Goal: Transaction & Acquisition: Purchase product/service

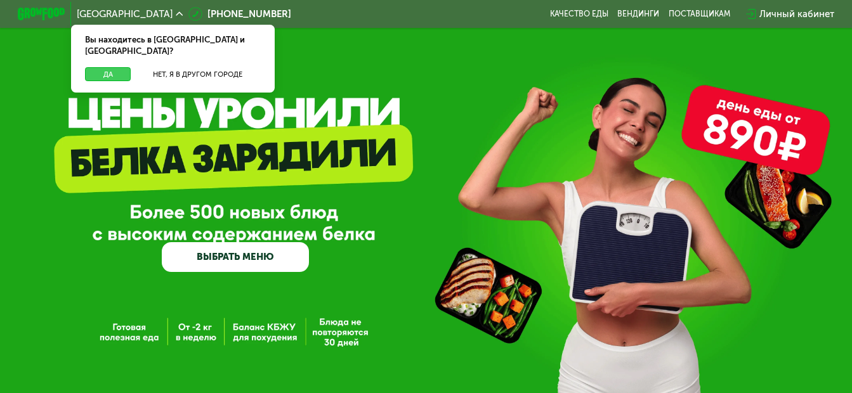
click at [120, 67] on button "Да" at bounding box center [108, 74] width 46 height 15
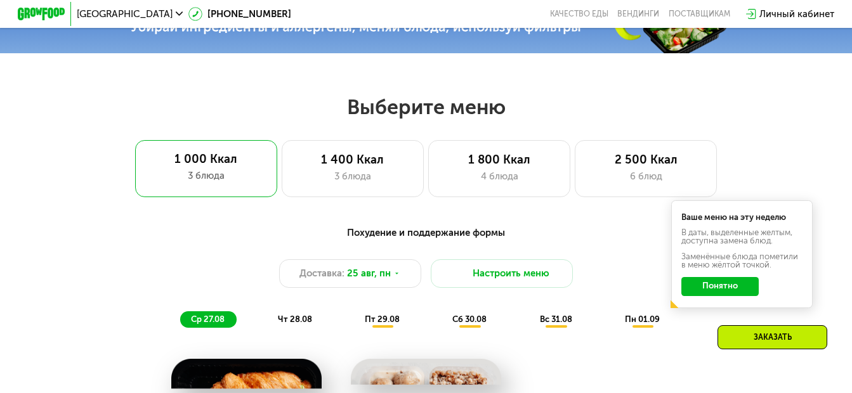
scroll to position [507, 0]
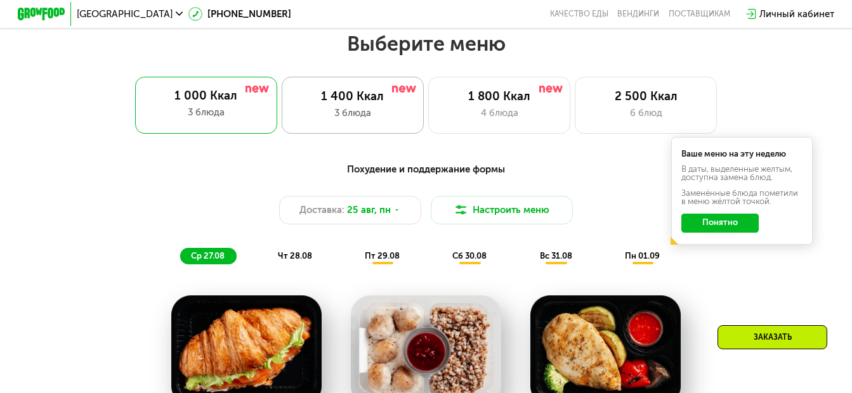
click at [428, 127] on div "1 400 Ккал 3 блюда" at bounding box center [499, 105] width 142 height 57
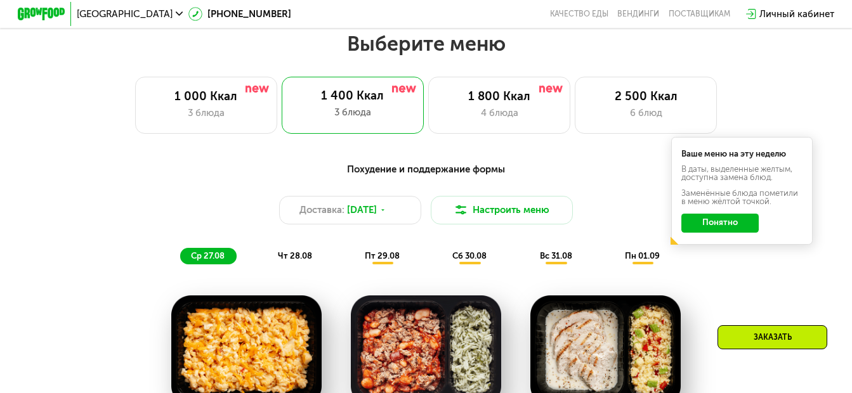
click at [716, 272] on div "Похудение и поддержание формы Доставка: [DATE] Настроить меню ср 27.08 чт 28.08…" at bounding box center [426, 213] width 715 height 117
click at [718, 245] on div "Ваше меню на эту неделю В даты, выделенные желтым, доступна замена блюд. Заменё…" at bounding box center [742, 191] width 142 height 108
click at [718, 233] on button "Понятно" at bounding box center [719, 223] width 77 height 19
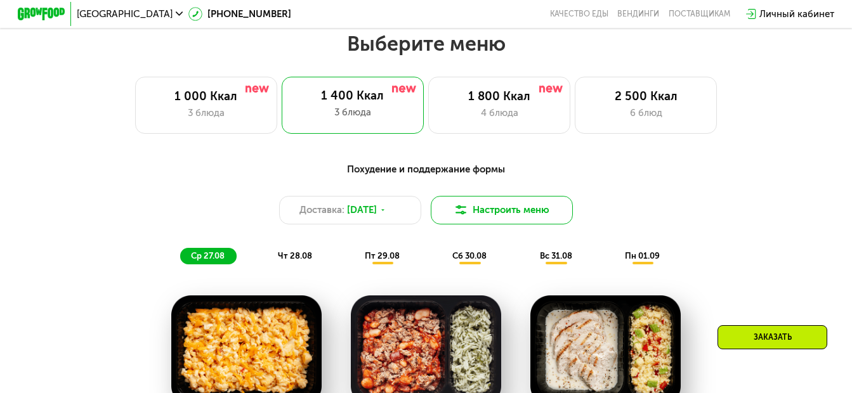
click at [465, 214] on img at bounding box center [461, 210] width 14 height 14
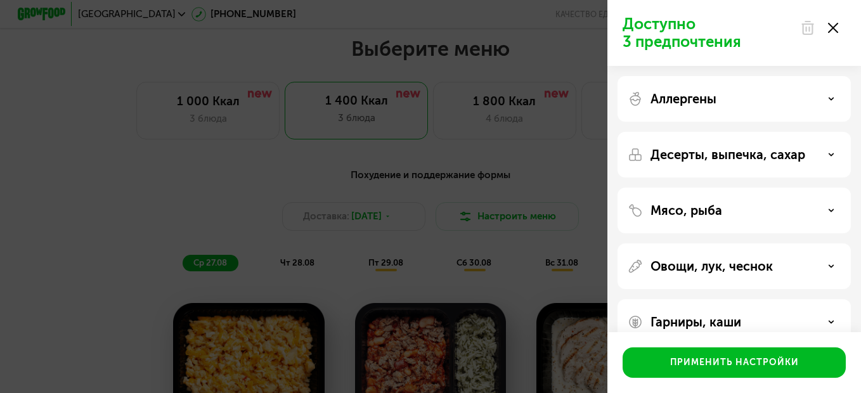
click at [762, 132] on div "Аллергены" at bounding box center [734, 155] width 233 height 46
click at [824, 95] on div "Аллергены" at bounding box center [734, 98] width 213 height 15
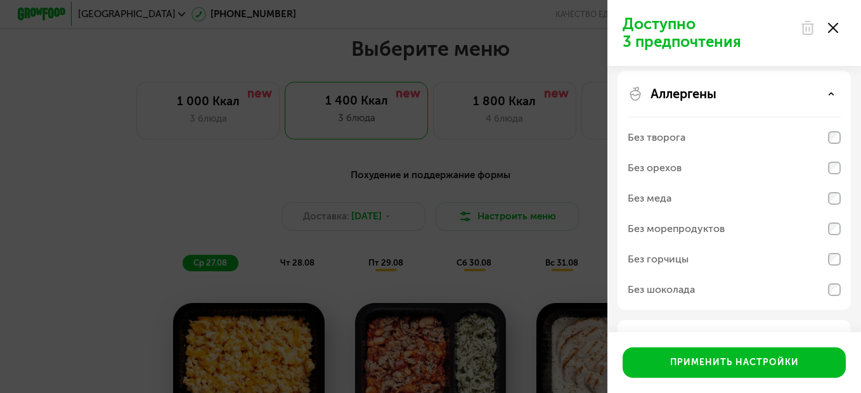
scroll to position [0, 0]
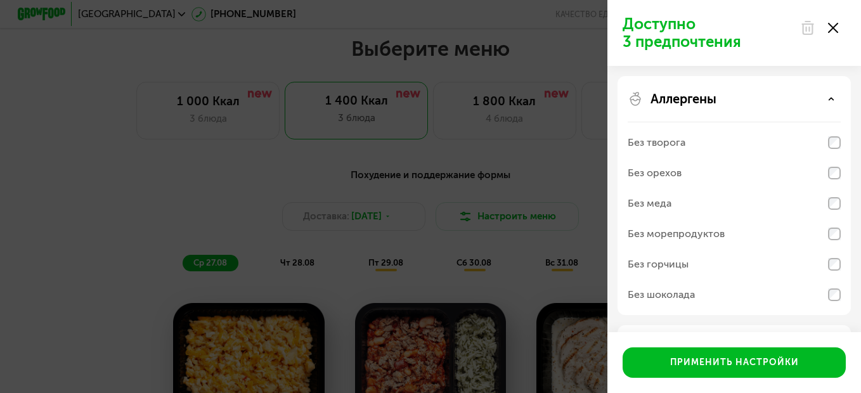
click at [216, 167] on div "Доступно 3 предпочтения Аллергены Без творога Без орехов Без меда Без морепроду…" at bounding box center [430, 196] width 861 height 393
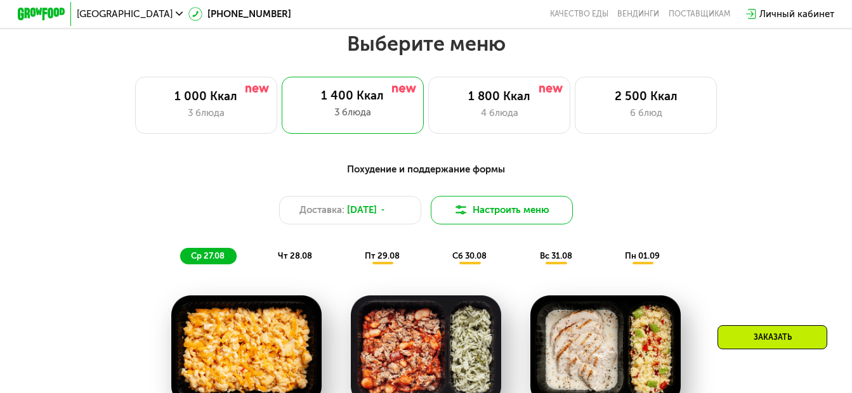
click at [474, 214] on button "Настроить меню" at bounding box center [502, 210] width 142 height 29
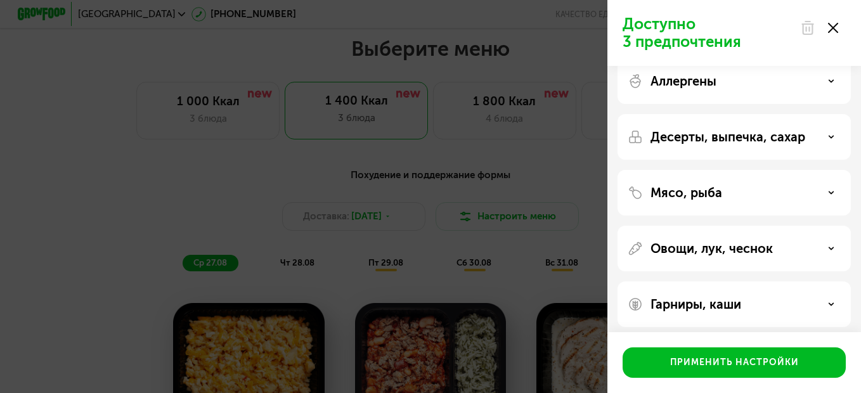
scroll to position [25, 0]
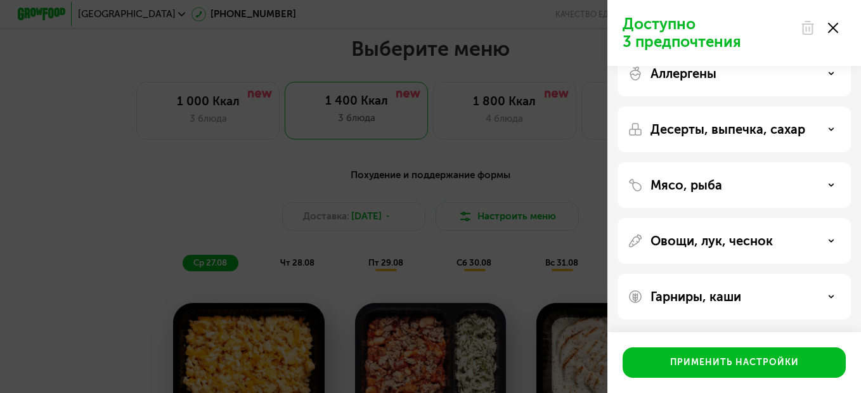
click at [804, 180] on div "Мясо, рыба" at bounding box center [734, 185] width 213 height 15
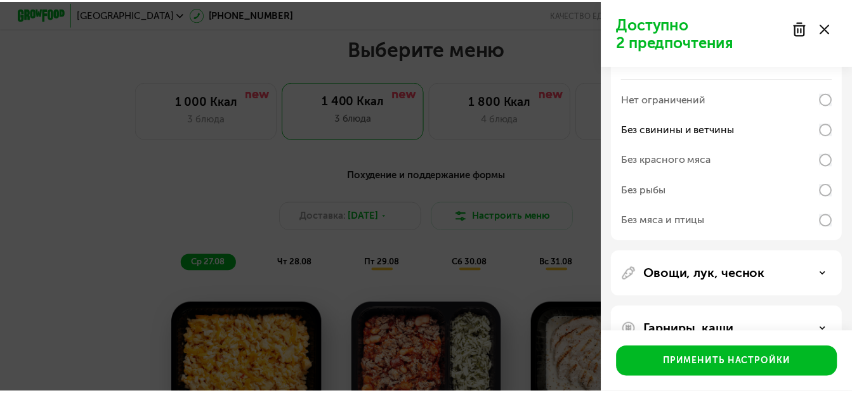
scroll to position [125, 0]
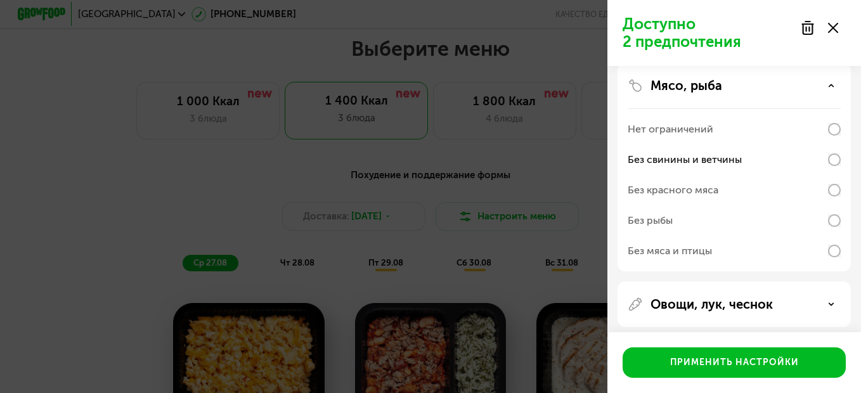
click at [833, 23] on icon at bounding box center [833, 28] width 10 height 10
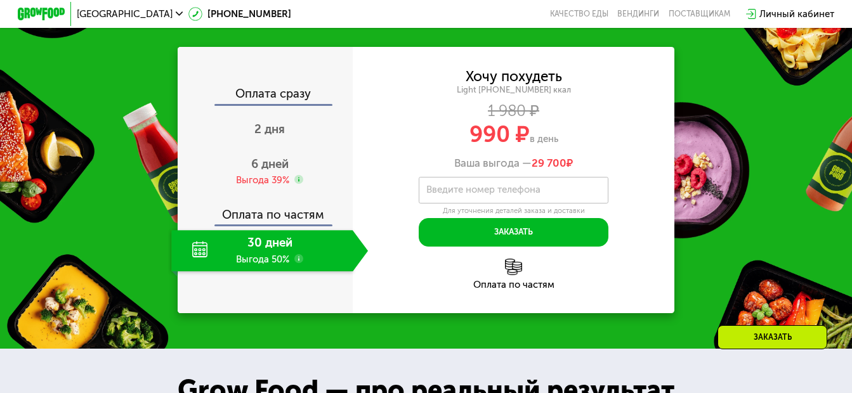
scroll to position [1205, 0]
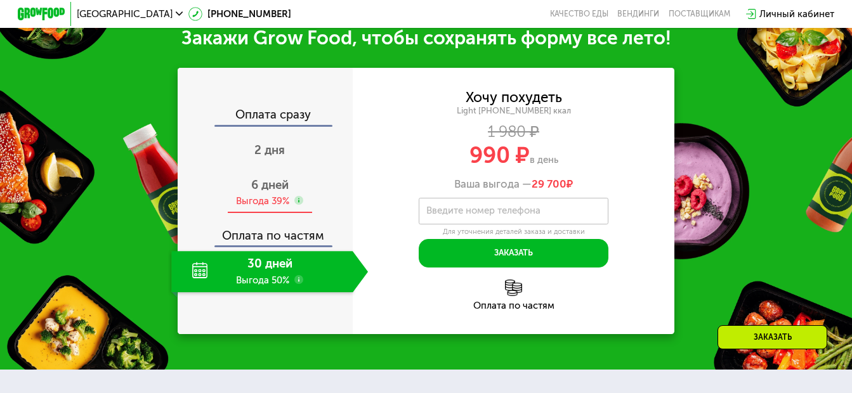
click at [296, 206] on use at bounding box center [299, 201] width 10 height 10
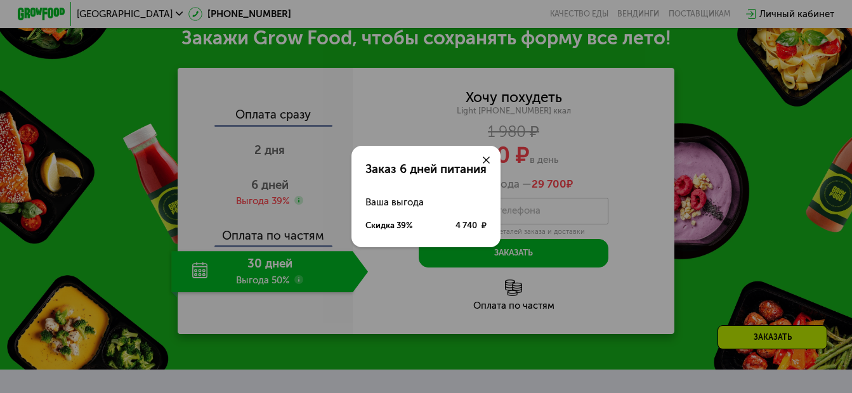
click at [480, 159] on div at bounding box center [487, 160] width 29 height 29
click at [489, 160] on icon at bounding box center [486, 160] width 7 height 7
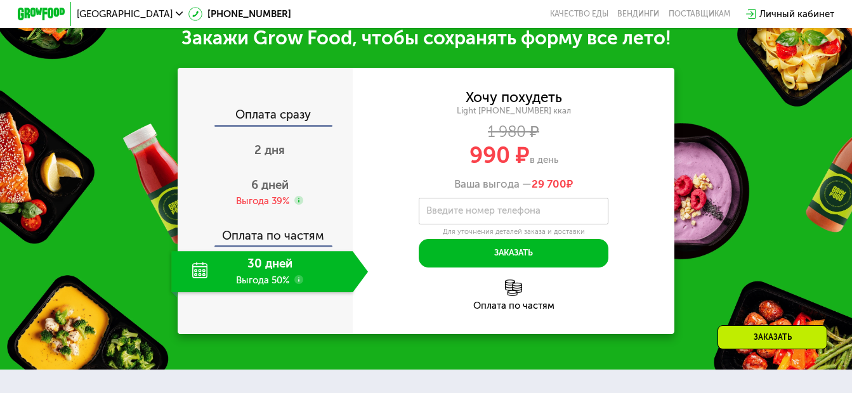
drag, startPoint x: 838, startPoint y: 152, endPoint x: 824, endPoint y: 143, distance: 16.5
click at [838, 152] on div "Закажи Grow Food, чтобы сохранять форму все лето! Оплата сразу 2 дня 6 дней Выг…" at bounding box center [426, 180] width 852 height 379
click at [289, 193] on div "6 дней Выгода 39%" at bounding box center [269, 192] width 197 height 41
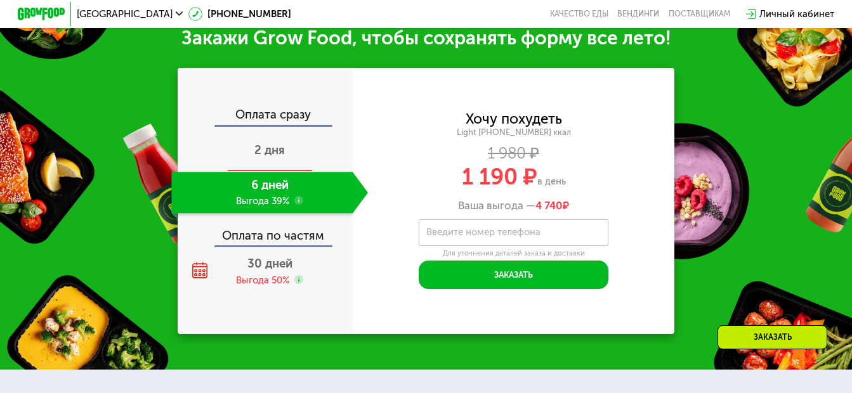
click at [263, 154] on span "2 дня" at bounding box center [269, 150] width 30 height 15
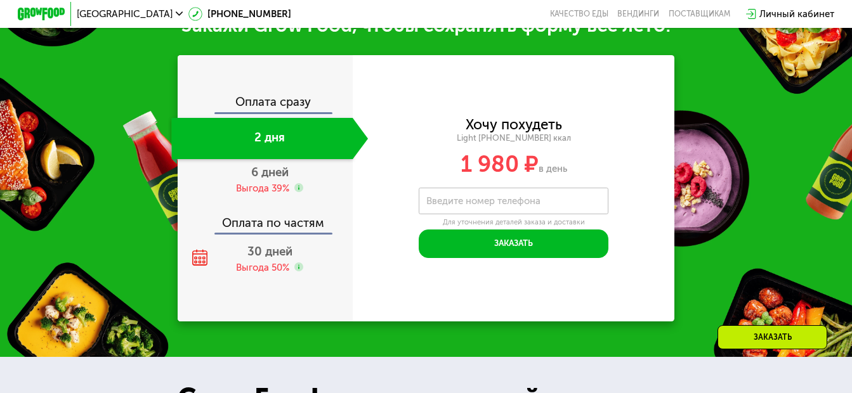
click at [278, 112] on div "Оплата сразу" at bounding box center [266, 103] width 174 height 15
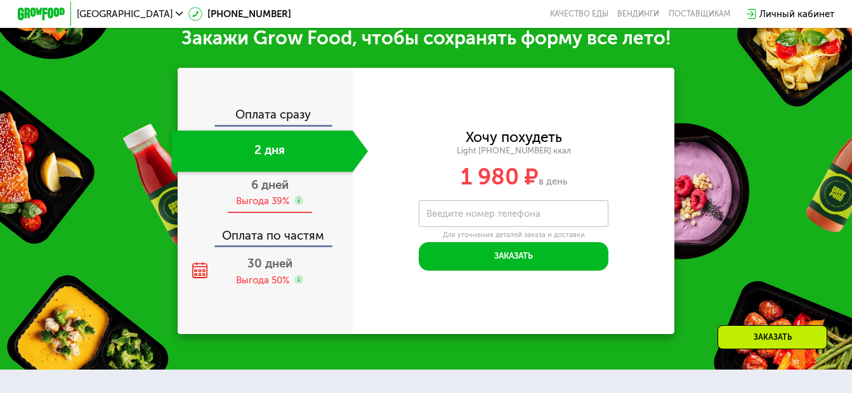
click at [264, 192] on span "6 дней" at bounding box center [269, 185] width 37 height 15
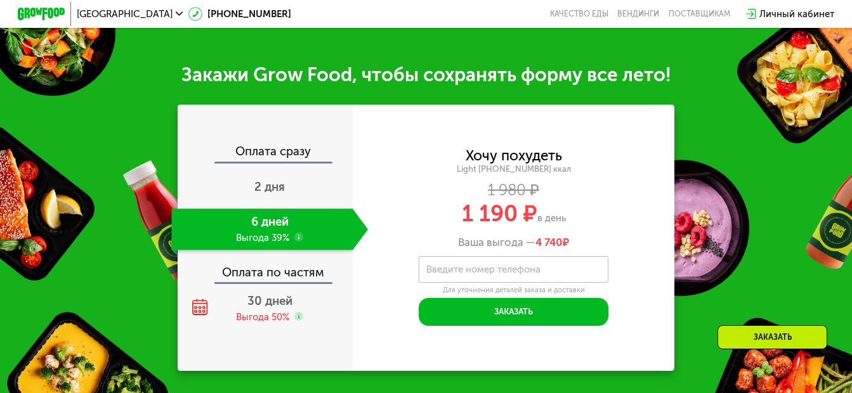
scroll to position [1205, 0]
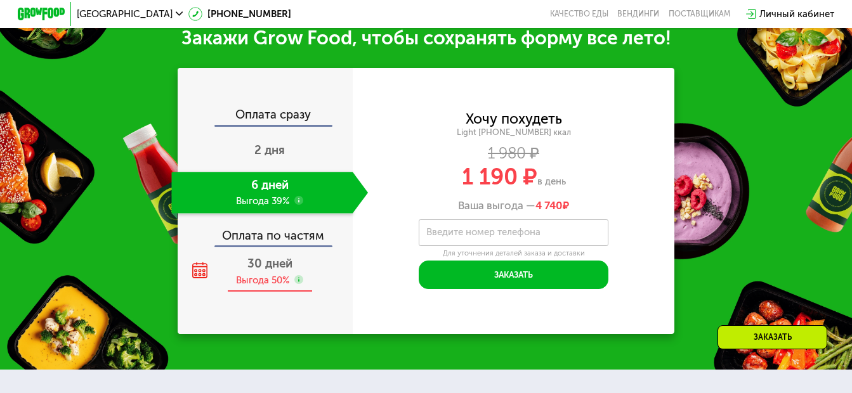
click at [262, 283] on div "Выгода 50%" at bounding box center [262, 280] width 53 height 13
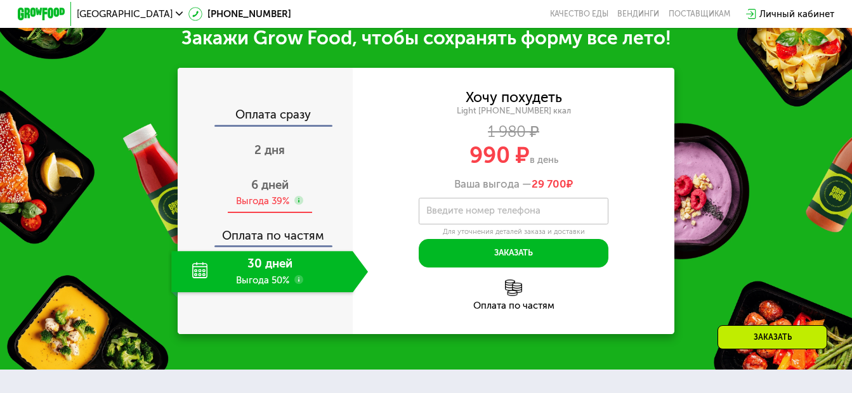
click at [283, 175] on div "6 дней Выгода 39%" at bounding box center [269, 192] width 197 height 41
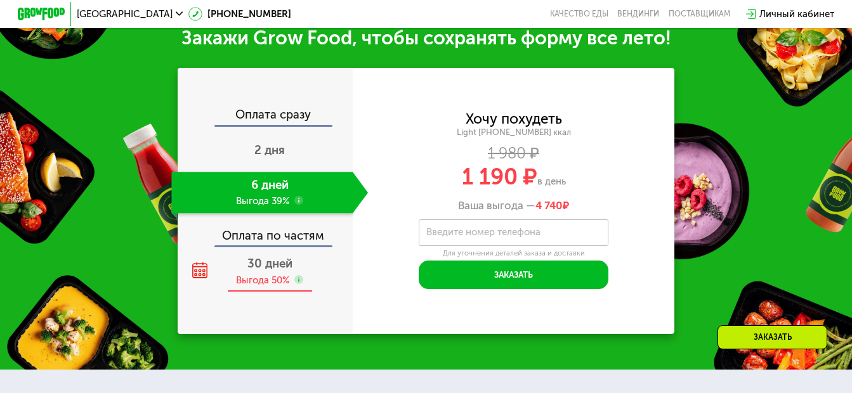
click at [273, 275] on div "30 дней Выгода 50%" at bounding box center [269, 271] width 197 height 41
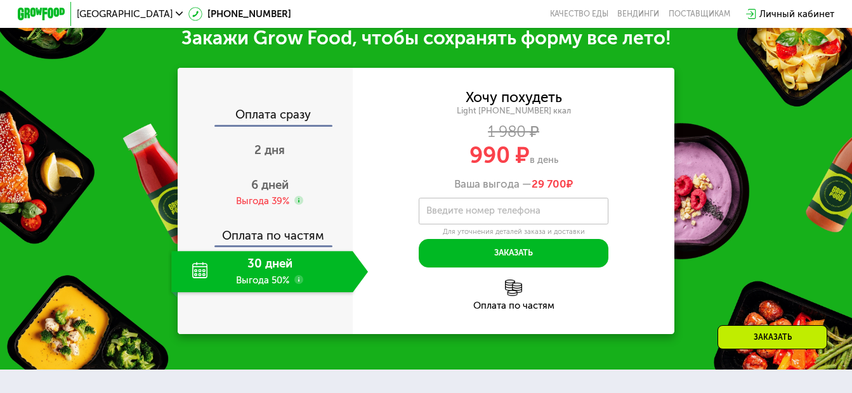
click at [280, 233] on div "Оплата по частям" at bounding box center [266, 231] width 174 height 27
click at [275, 211] on div "6 дней Выгода 39%" at bounding box center [269, 192] width 197 height 41
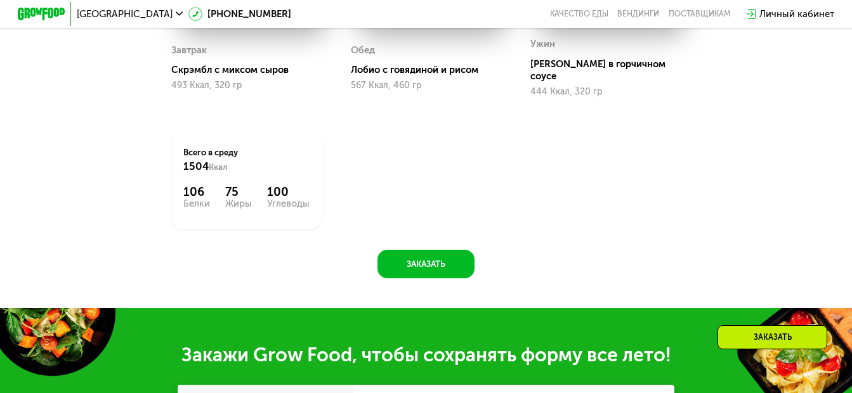
drag, startPoint x: 660, startPoint y: 199, endPoint x: 563, endPoint y: 206, distance: 97.3
click at [0, 0] on div "Завтрак [PERSON_NAME] с миксом сыров 493 Ккал, 320 гр [PERSON_NAME] с говядиной…" at bounding box center [0, 0] width 0 height 0
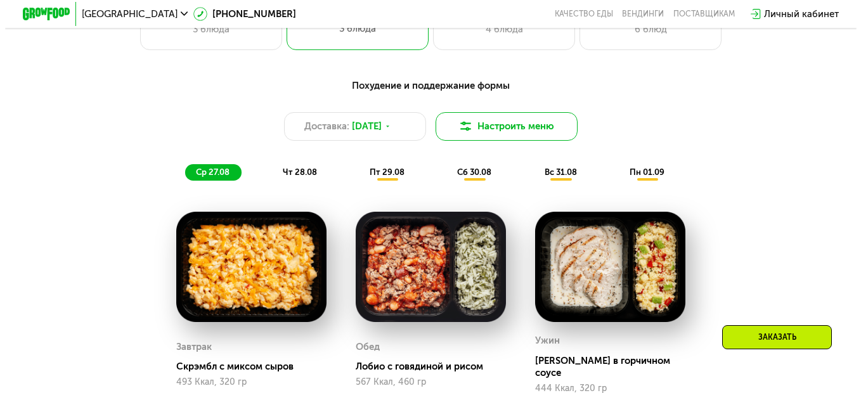
scroll to position [571, 0]
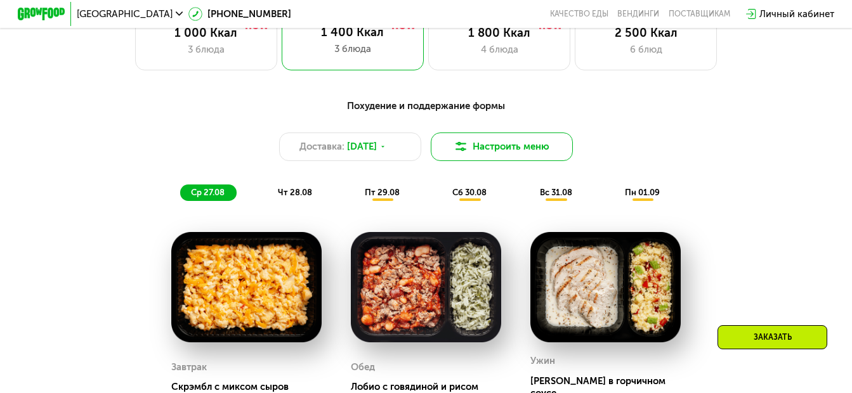
click at [462, 161] on button "Настроить меню" at bounding box center [502, 147] width 142 height 29
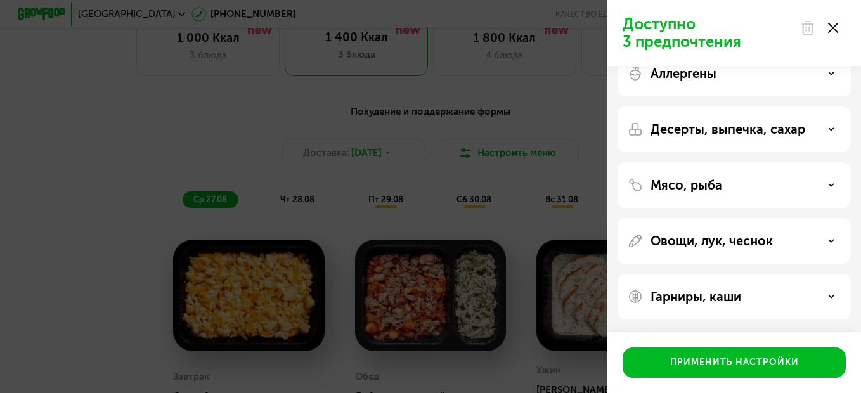
scroll to position [0, 0]
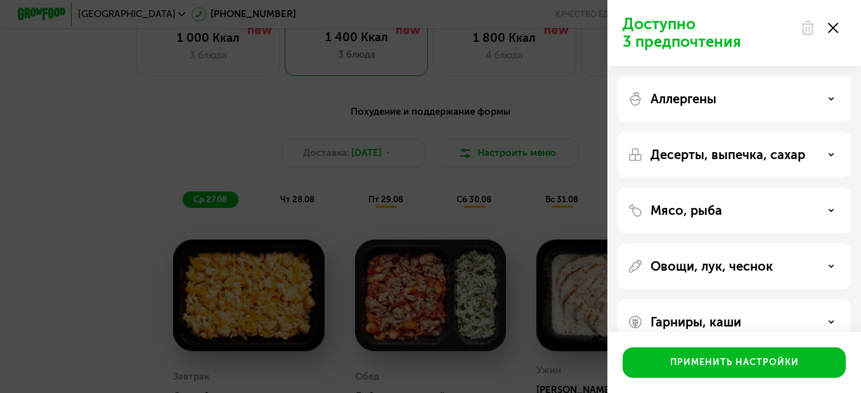
click at [741, 132] on div "Аллергены" at bounding box center [734, 155] width 233 height 46
click at [739, 132] on div "Аллергены" at bounding box center [734, 155] width 233 height 46
click at [828, 98] on icon at bounding box center [831, 99] width 6 height 6
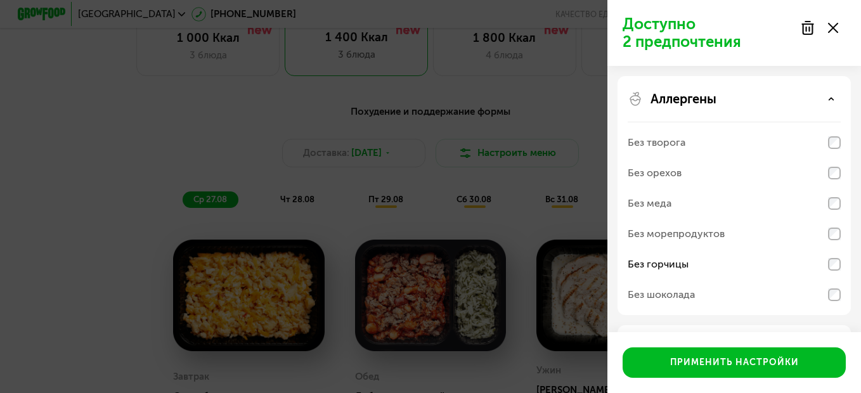
click at [838, 105] on div "Аллергены" at bounding box center [734, 98] width 213 height 15
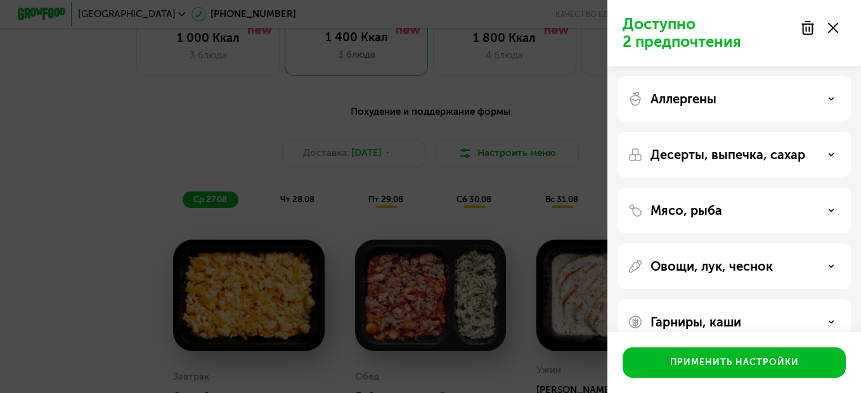
click at [739, 188] on div "Десерты, выпечка, сахар" at bounding box center [734, 211] width 233 height 46
click at [739, 152] on p "Десерты, выпечка, сахар" at bounding box center [728, 154] width 155 height 15
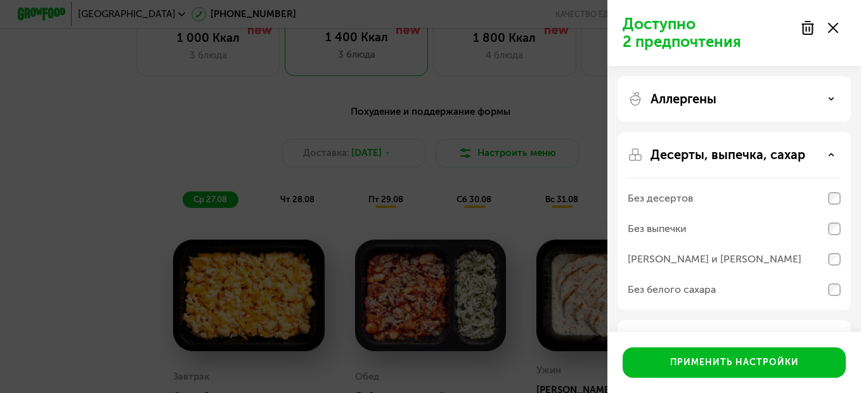
click at [830, 155] on use at bounding box center [832, 155] width 4 height 2
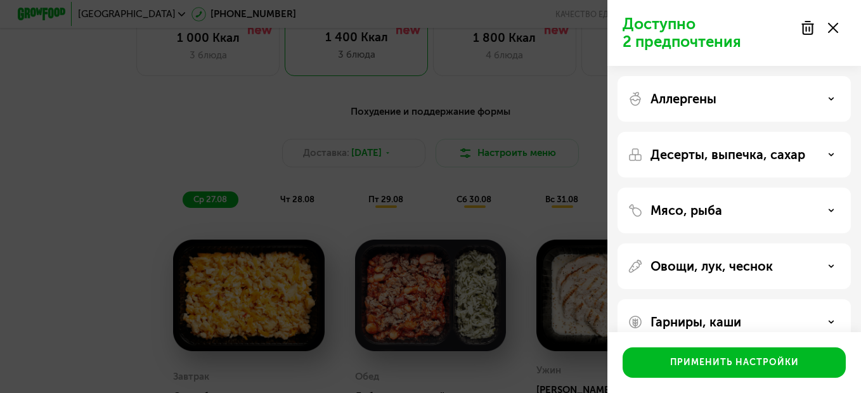
click at [788, 214] on div "Мясо, рыба" at bounding box center [734, 210] width 213 height 15
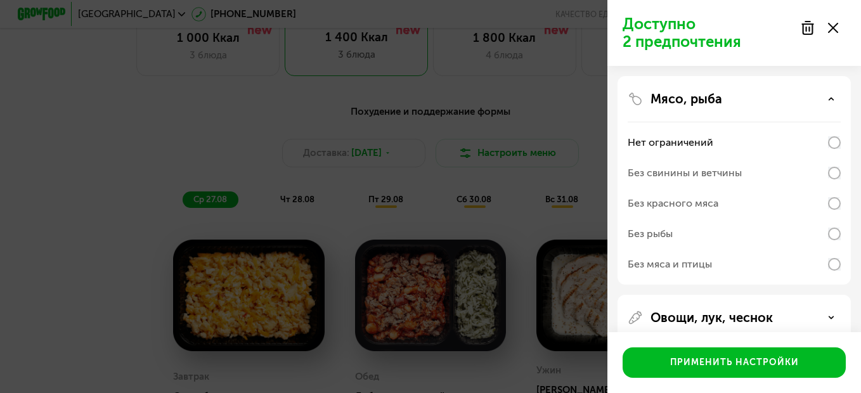
scroll to position [127, 0]
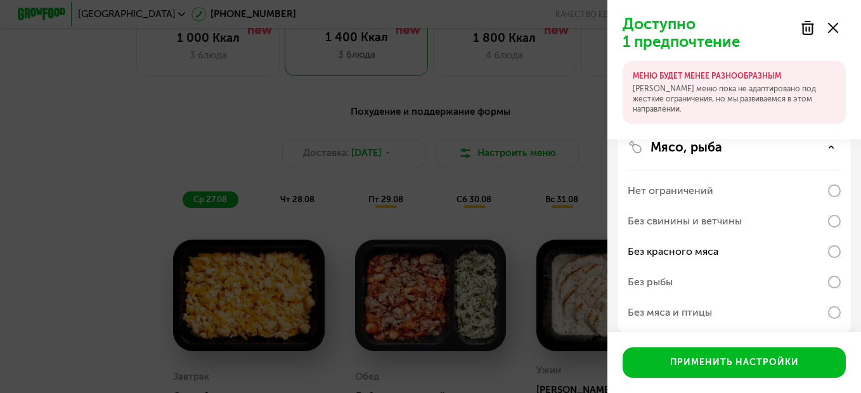
click at [830, 152] on div "Мясо, рыба" at bounding box center [734, 147] width 213 height 15
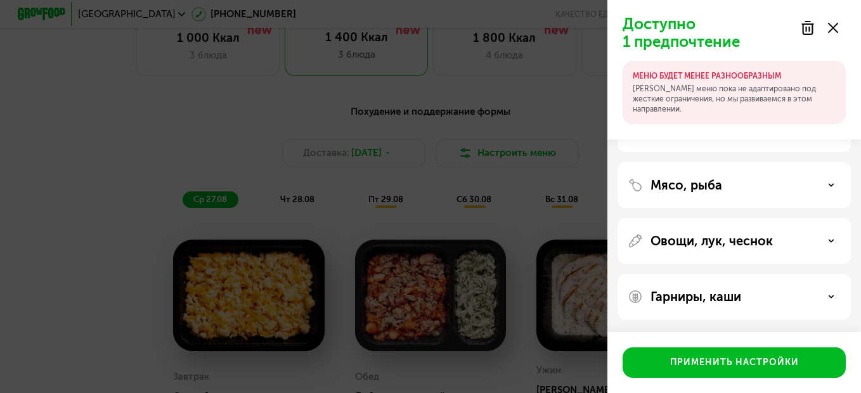
scroll to position [89, 0]
click at [828, 242] on icon at bounding box center [831, 241] width 6 height 6
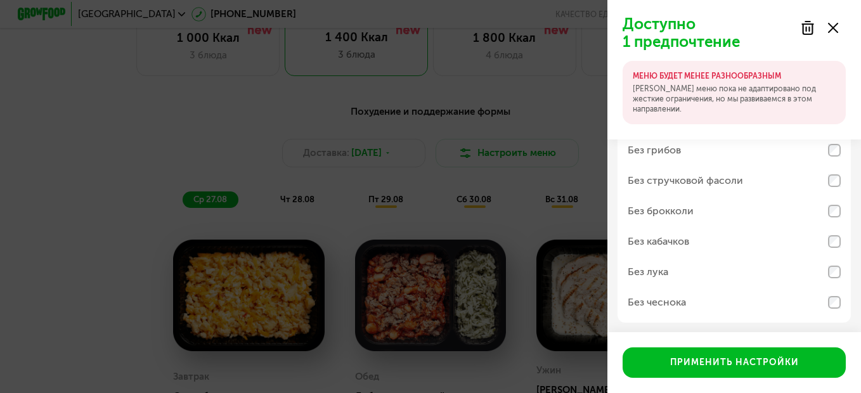
scroll to position [313, 0]
click at [787, 291] on div "Гарниры, каши" at bounding box center [734, 296] width 213 height 15
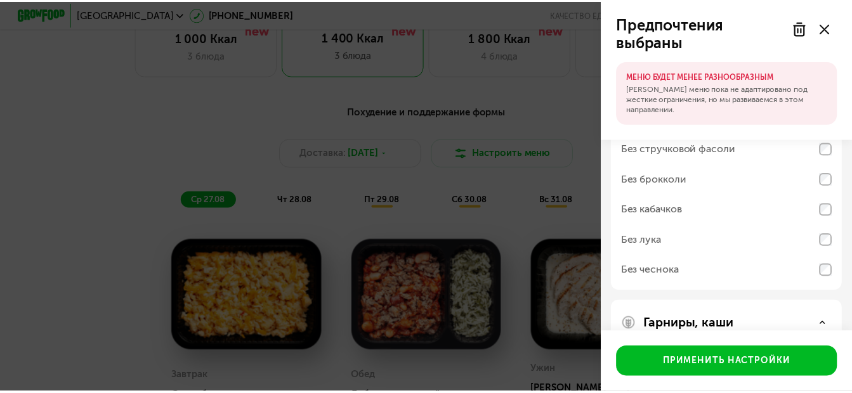
scroll to position [32, 0]
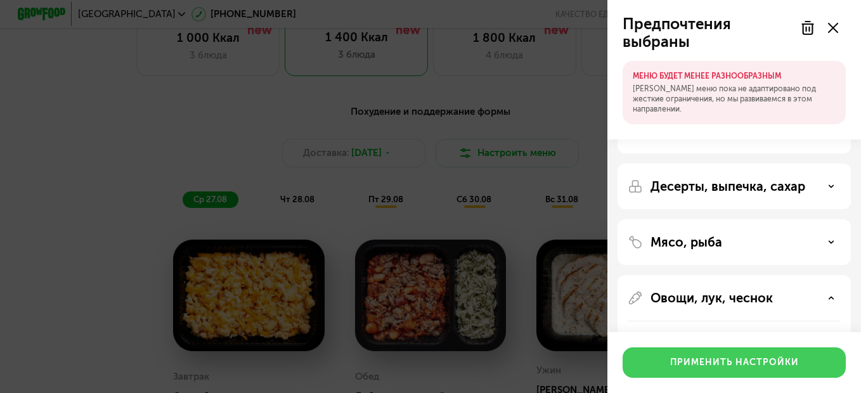
click at [754, 360] on div "Применить настройки" at bounding box center [734, 362] width 129 height 13
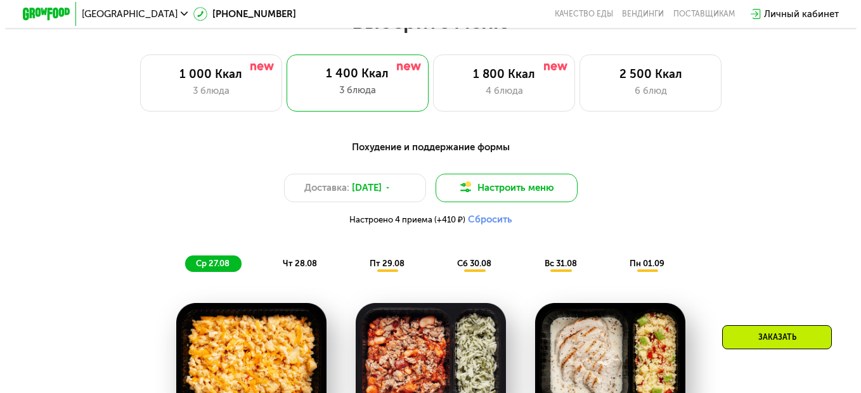
scroll to position [507, 0]
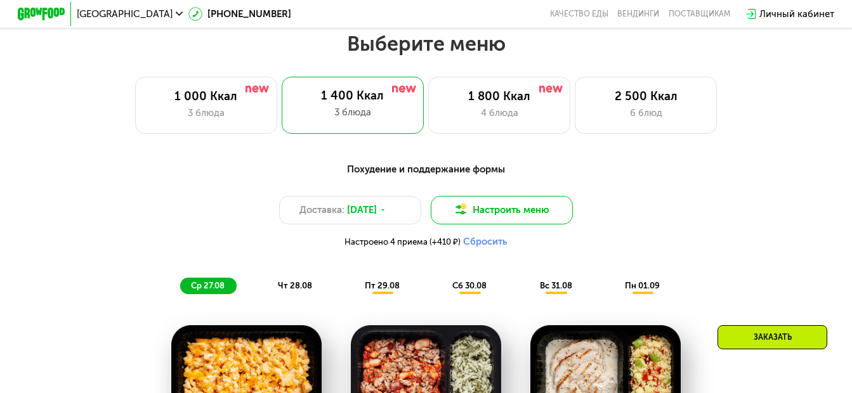
click at [476, 214] on button "Настроить меню" at bounding box center [502, 210] width 142 height 29
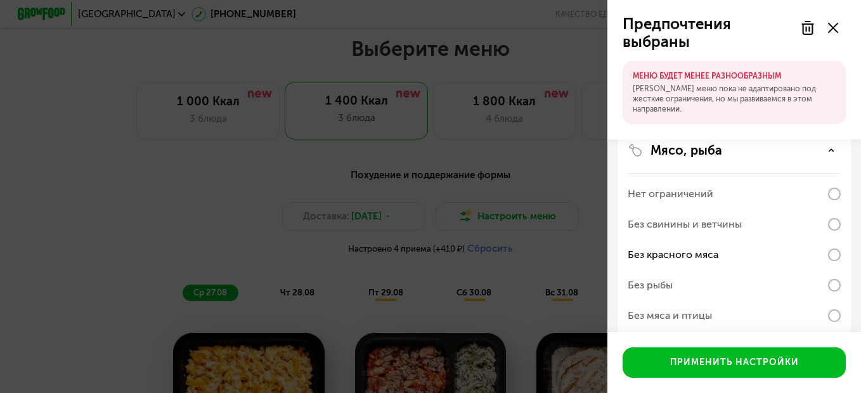
scroll to position [381, 0]
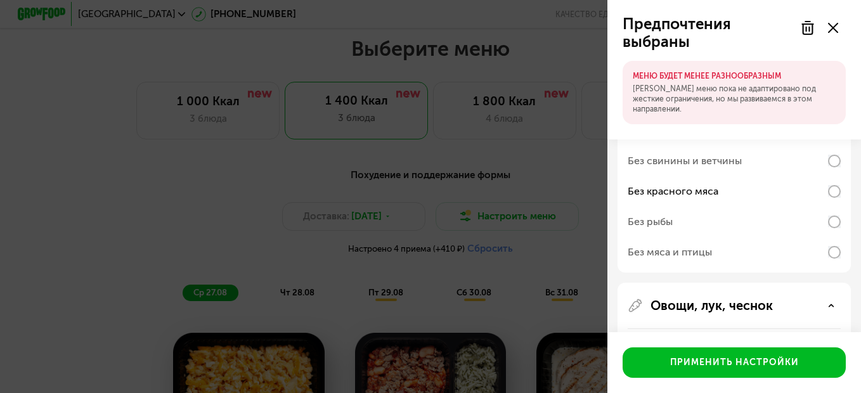
click at [104, 203] on div "Предпочтения выбраны МЕНЮ БУДЕТ МЕНЕЕ РАЗНООБРАЗНЫМ Наше меню пока не адаптиров…" at bounding box center [430, 196] width 861 height 393
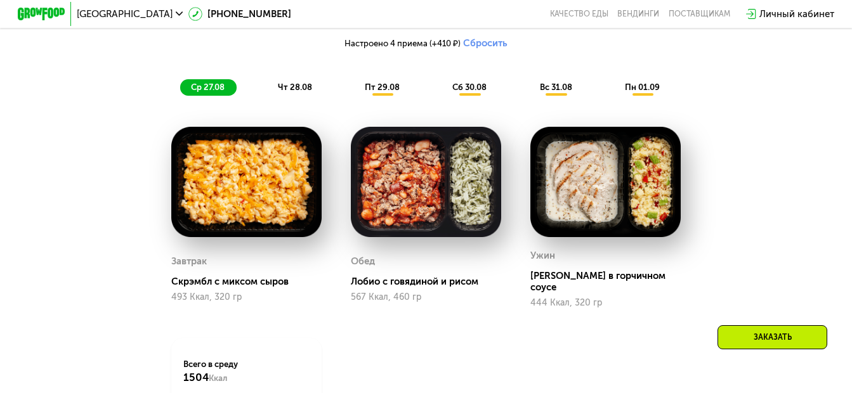
scroll to position [761, 0]
